Goal: Task Accomplishment & Management: Complete application form

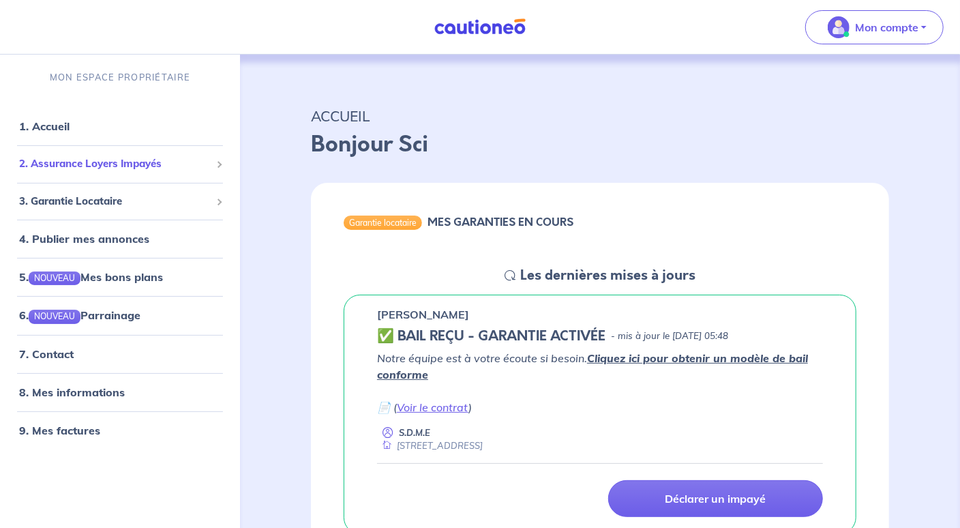
click at [119, 164] on span "2. Assurance Loyers Impayés" at bounding box center [115, 164] width 192 height 16
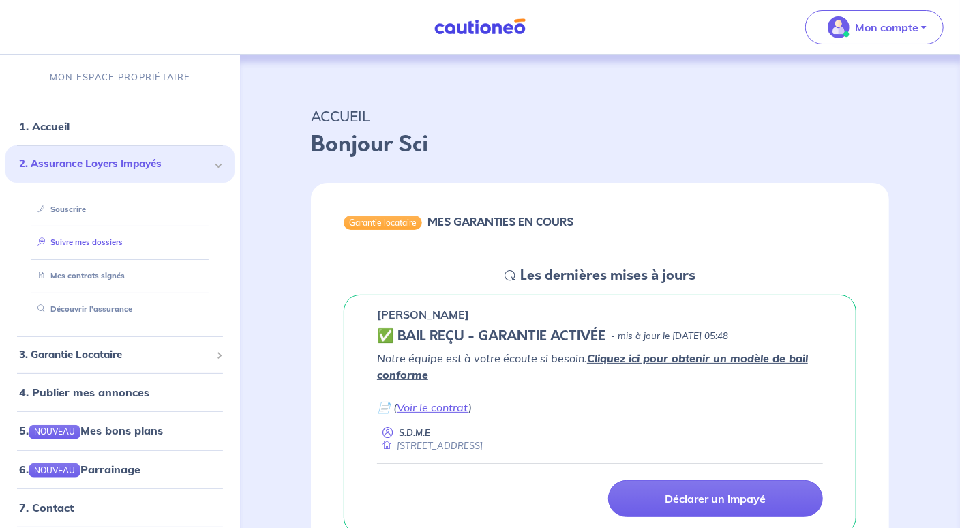
click at [95, 246] on link "Suivre mes dossiers" at bounding box center [77, 242] width 91 height 10
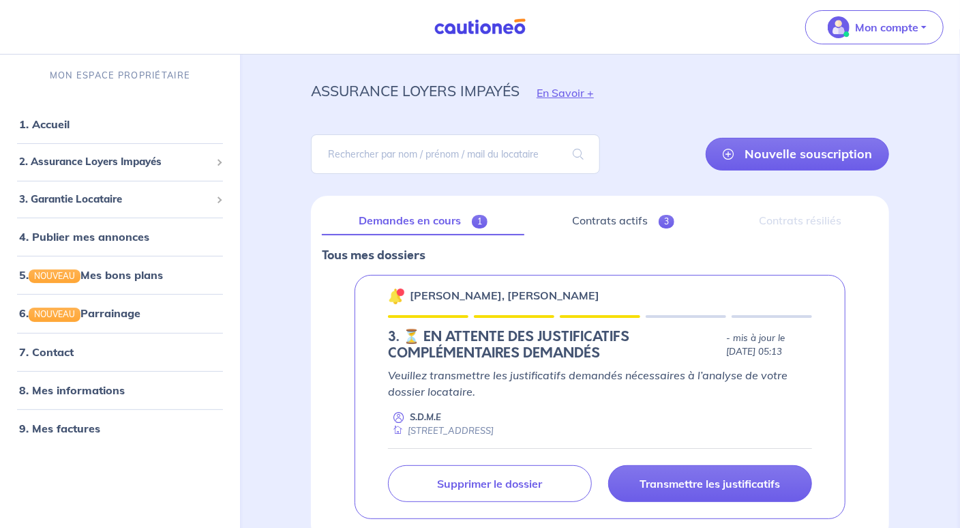
scroll to position [100, 0]
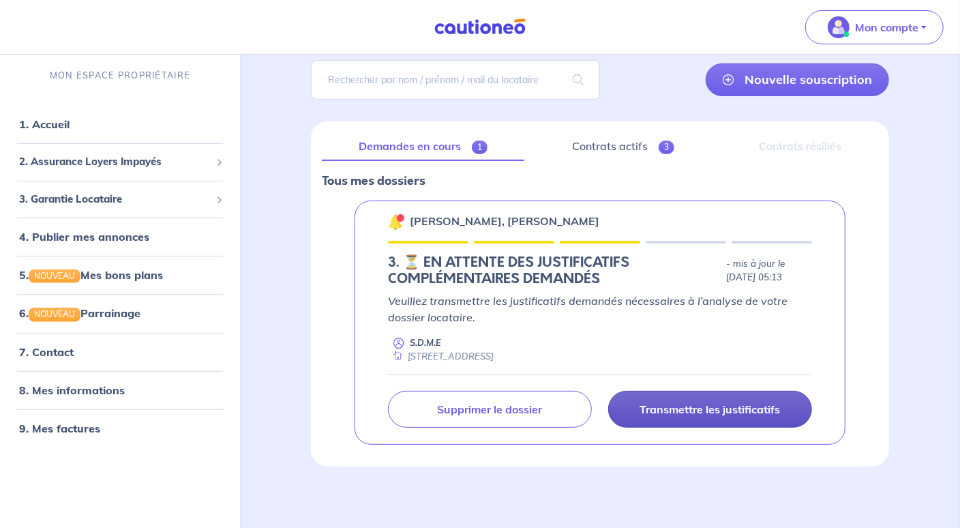
click at [707, 415] on link "Transmettre les justificatifs" at bounding box center [710, 409] width 204 height 37
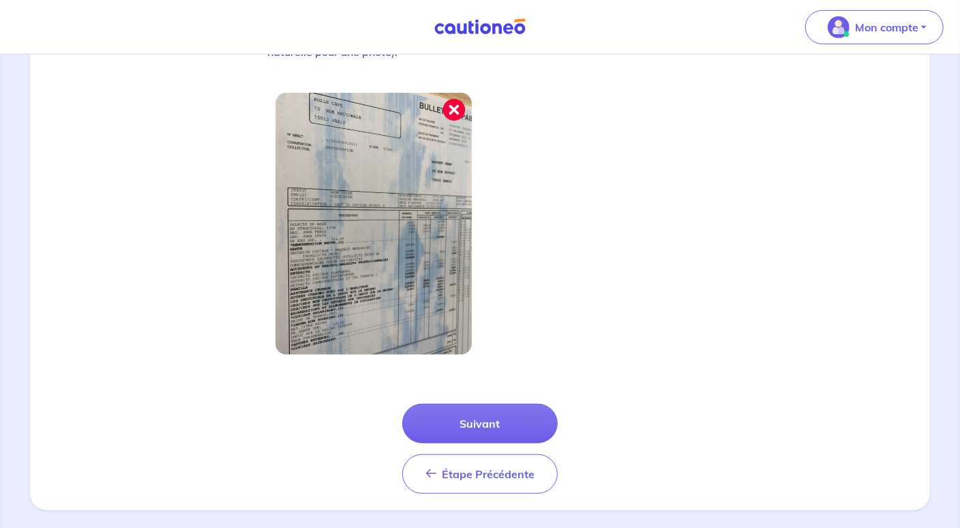
scroll to position [447, 0]
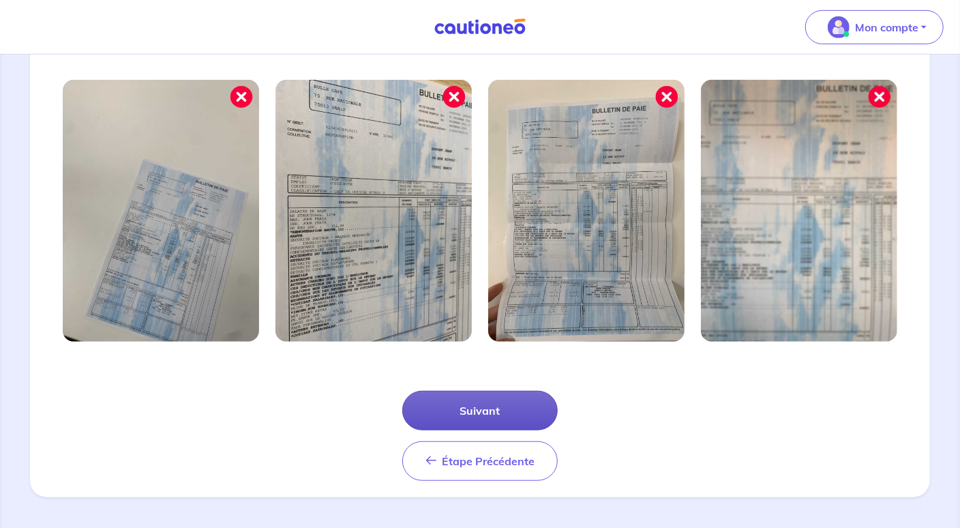
click at [526, 410] on button "Suivant" at bounding box center [479, 411] width 155 height 40
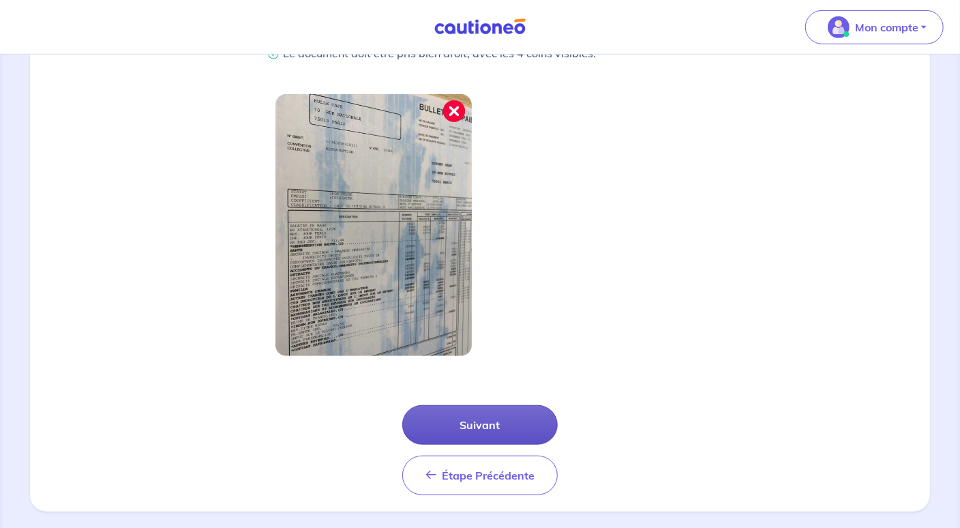
scroll to position [381, 0]
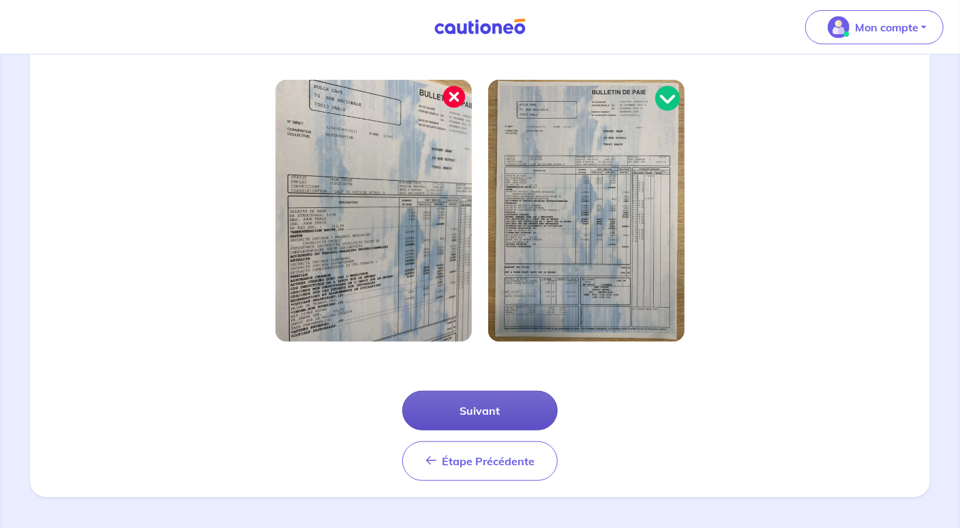
click at [496, 419] on button "Suivant" at bounding box center [479, 411] width 155 height 40
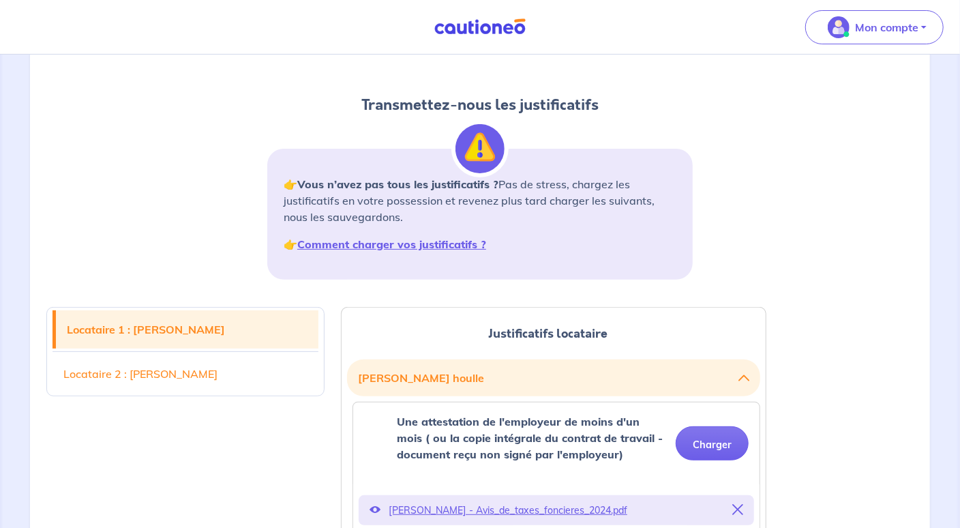
scroll to position [136, 0]
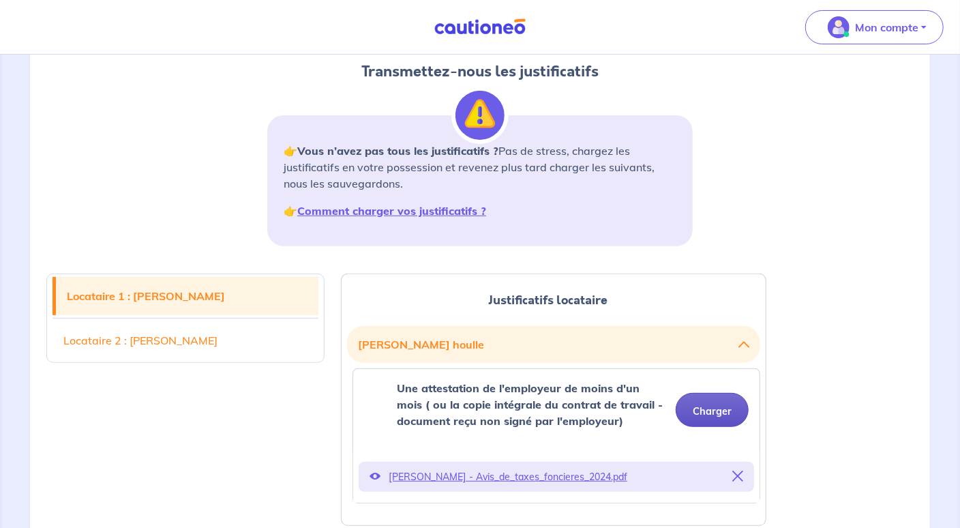
click at [713, 406] on button "Charger" at bounding box center [712, 410] width 73 height 34
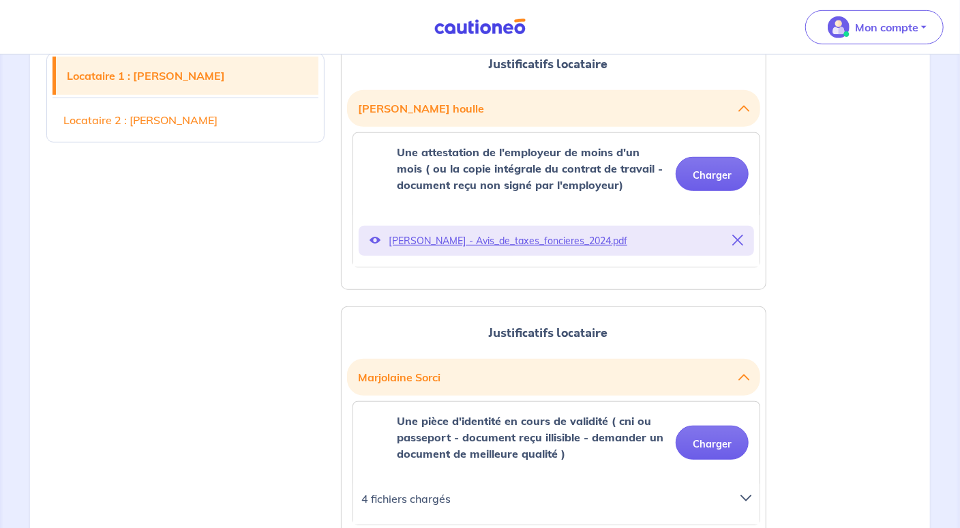
scroll to position [477, 0]
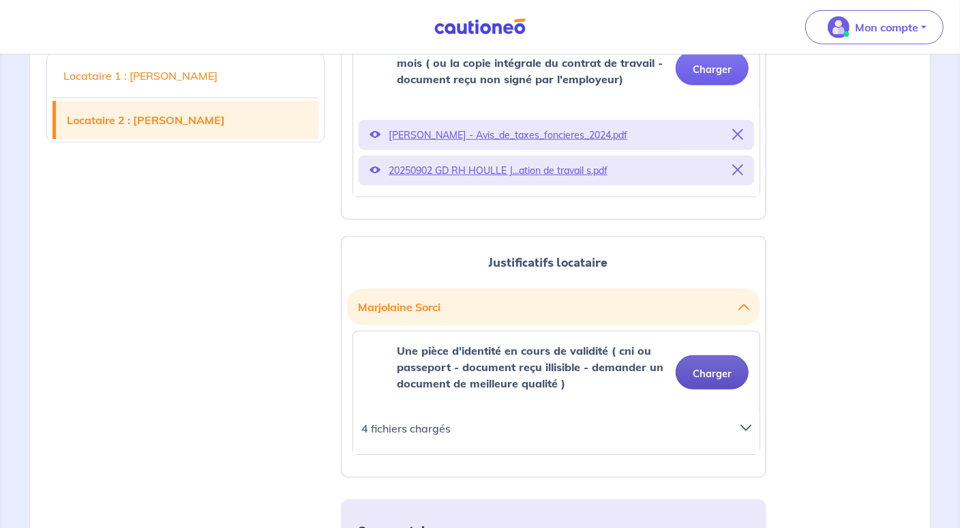
click at [717, 363] on button "Charger" at bounding box center [712, 372] width 73 height 34
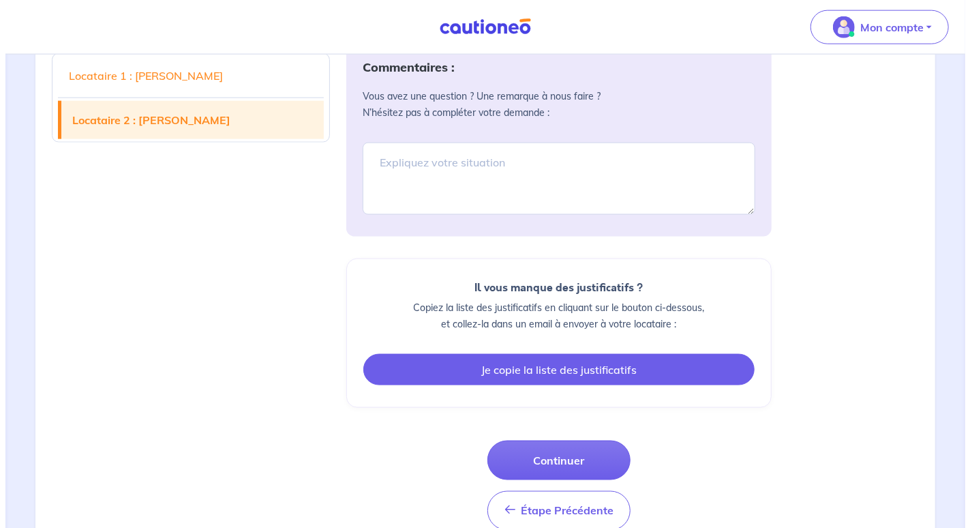
scroll to position [969, 0]
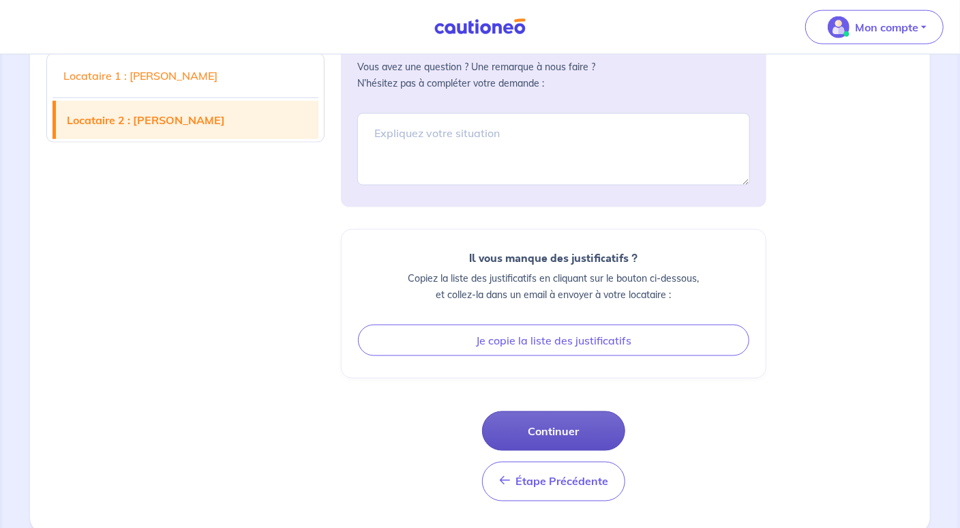
click at [586, 432] on button "Continuer" at bounding box center [553, 431] width 143 height 40
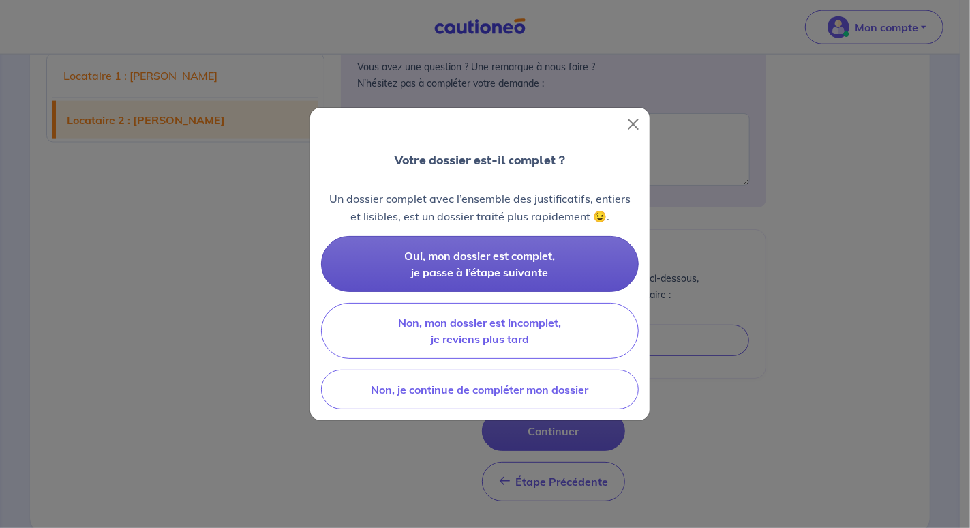
click at [511, 256] on span "Oui, mon dossier est complet, je passe à l’étape suivante" at bounding box center [480, 264] width 151 height 30
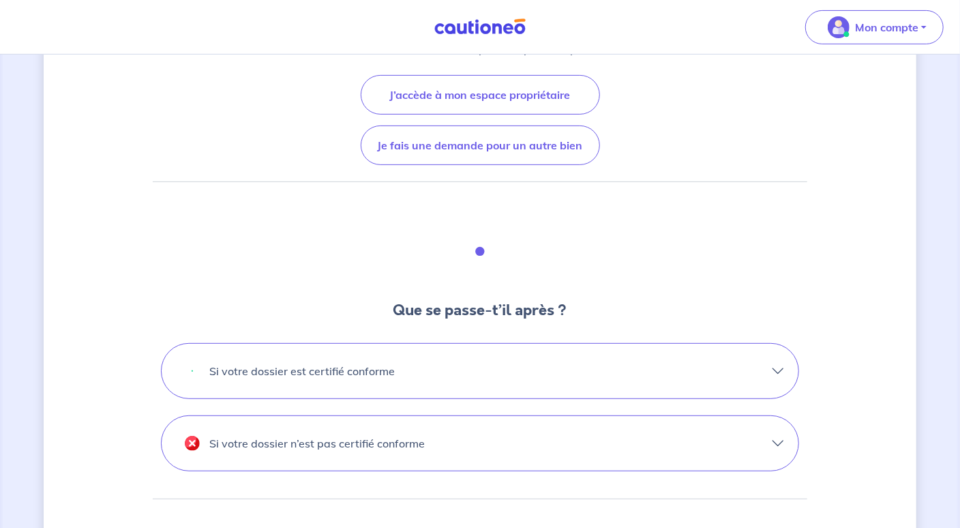
scroll to position [205, 0]
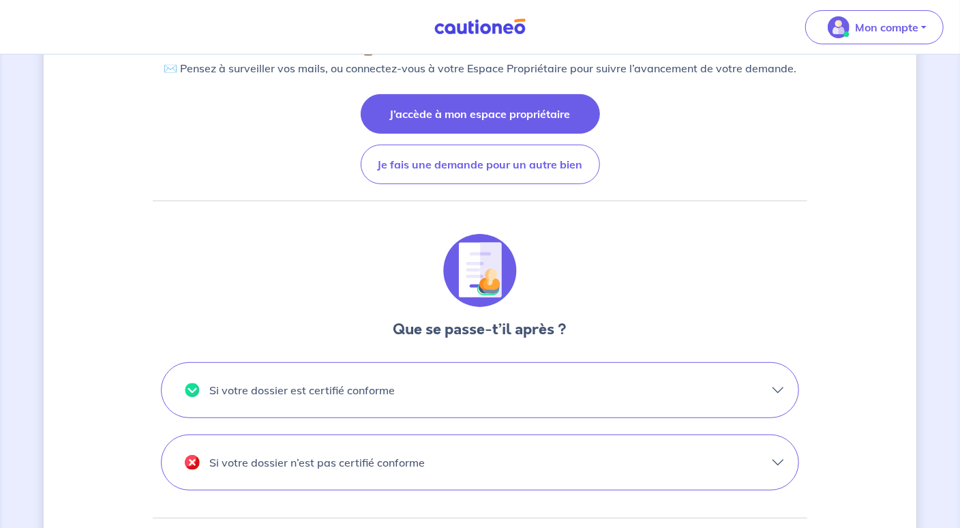
click at [538, 114] on button "J’accède à mon espace propriétaire" at bounding box center [480, 114] width 239 height 40
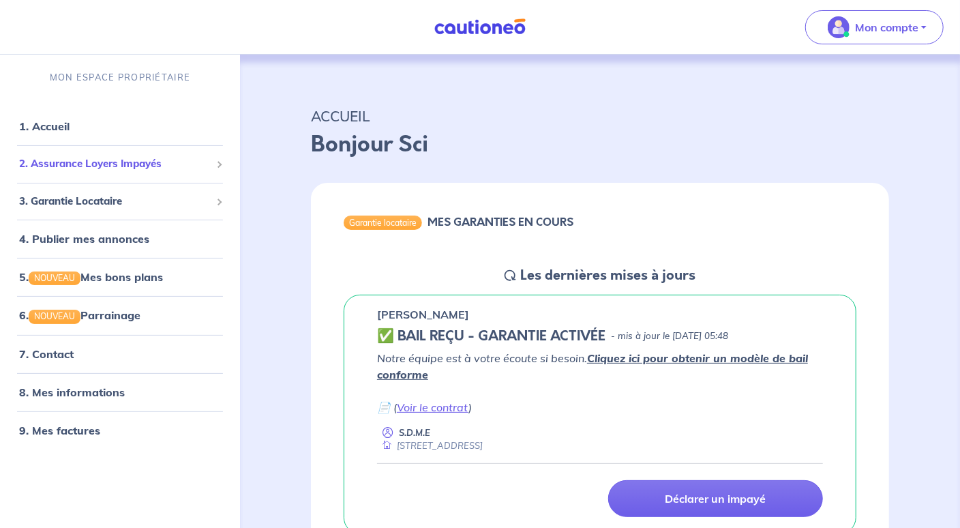
click at [105, 162] on span "2. Assurance Loyers Impayés" at bounding box center [115, 164] width 192 height 16
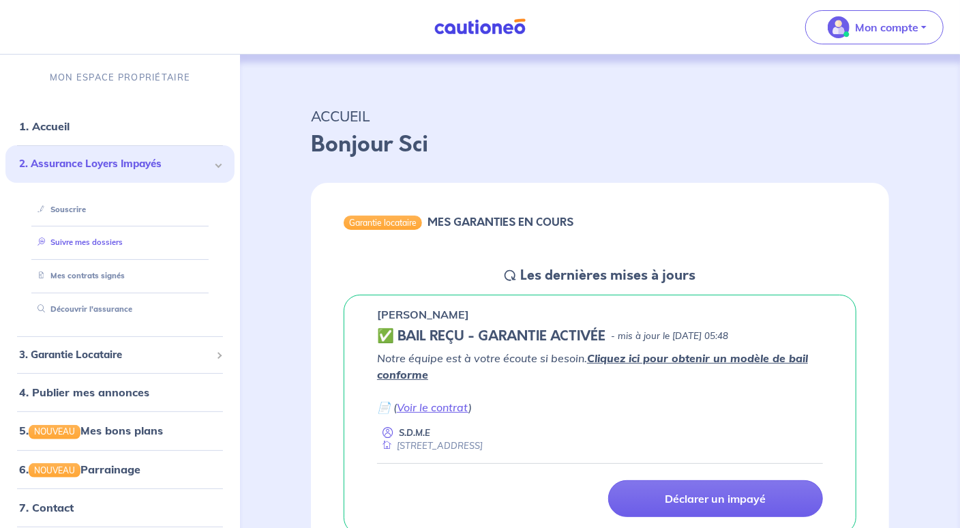
click at [98, 239] on link "Suivre mes dossiers" at bounding box center [77, 242] width 91 height 10
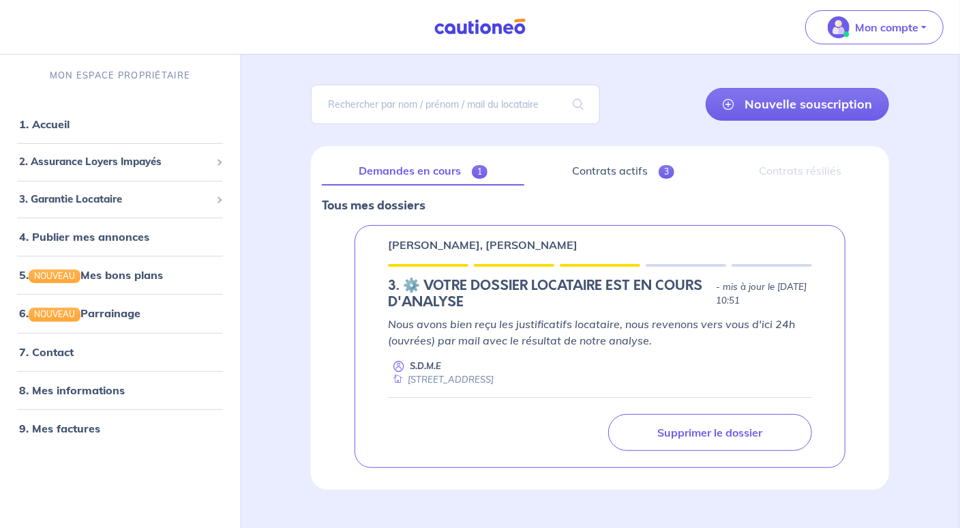
scroll to position [99, 0]
